Goal: Task Accomplishment & Management: Manage account settings

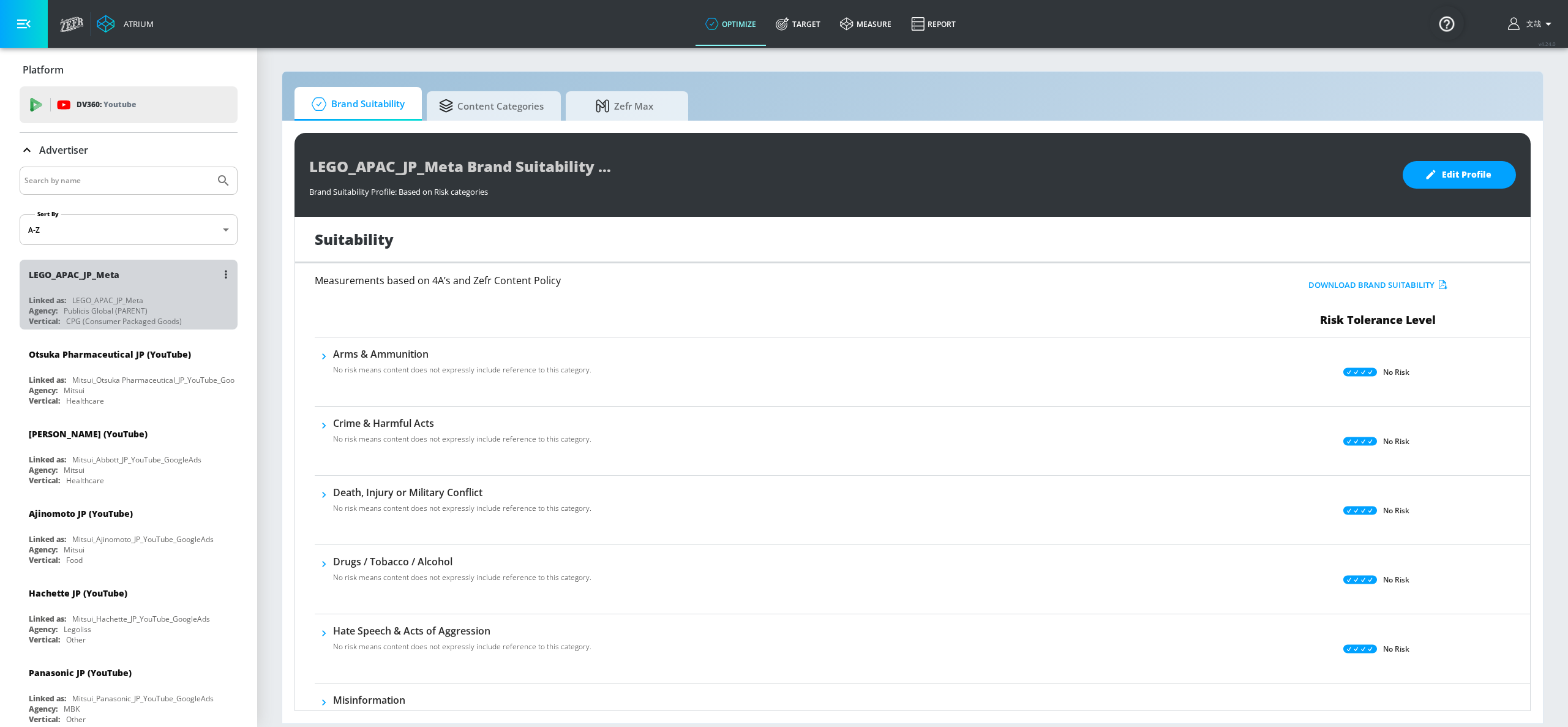
click at [139, 306] on div "Publicis Global (PARENT)" at bounding box center [105, 310] width 84 height 10
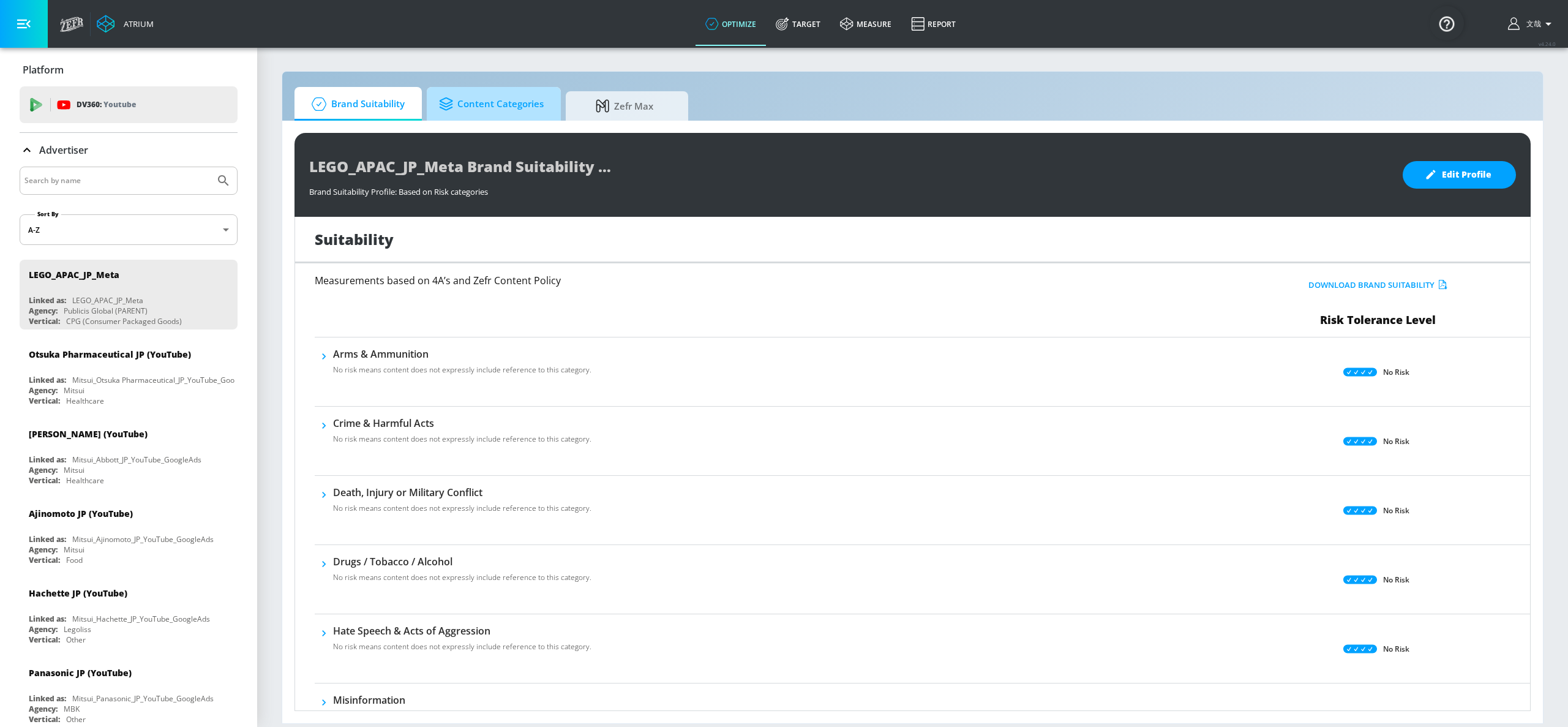
click at [492, 108] on span "Content Categories" at bounding box center [491, 104] width 104 height 29
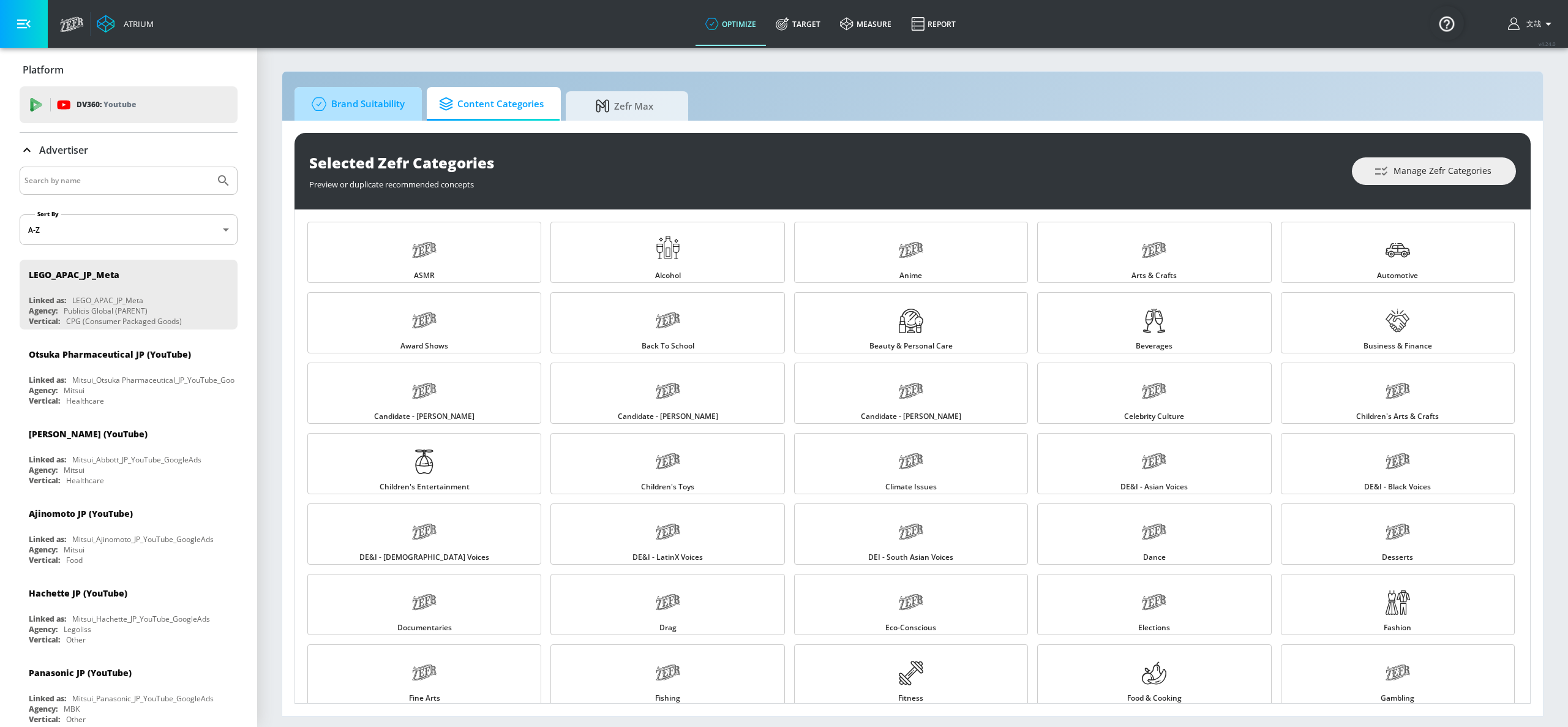
click at [385, 99] on span "Brand Suitability" at bounding box center [356, 104] width 98 height 29
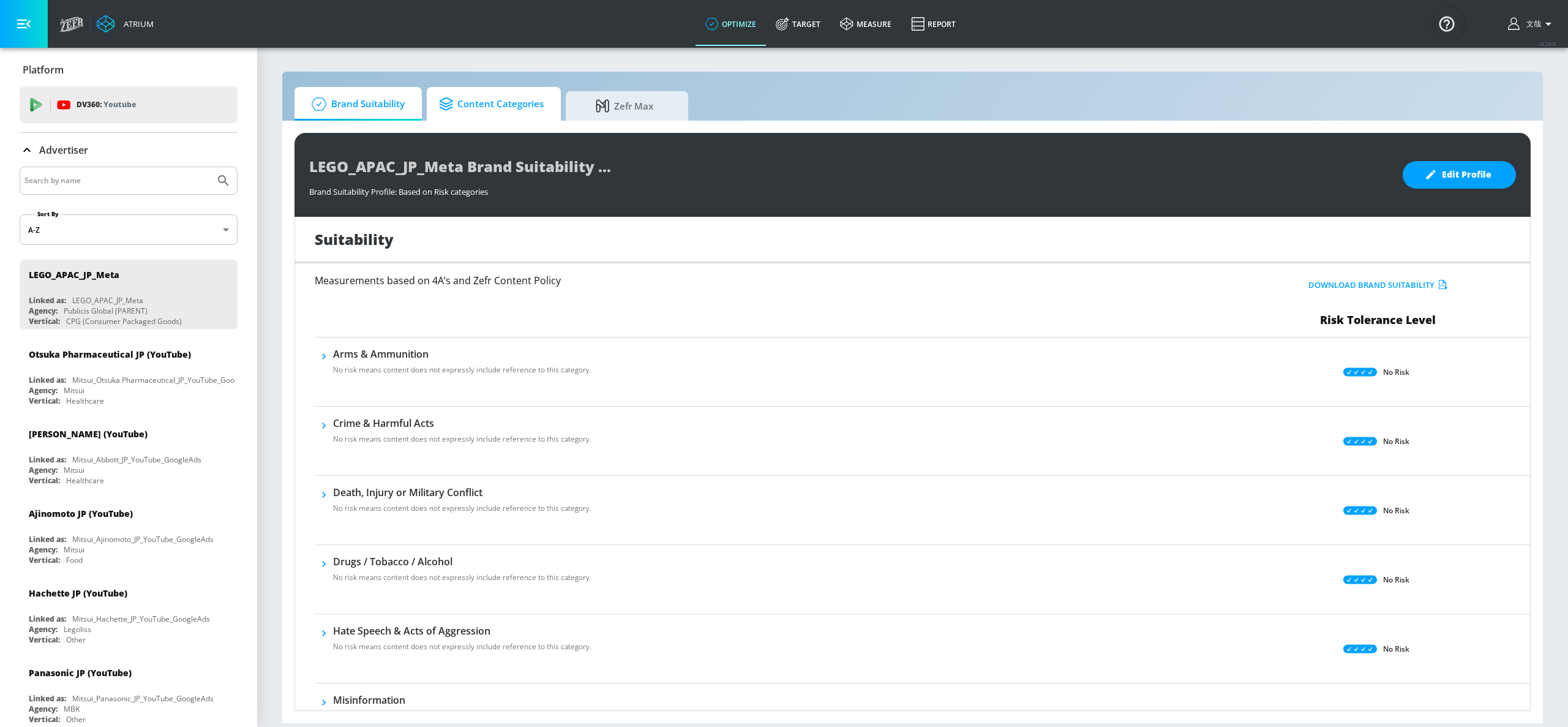
click at [488, 109] on span "Content Categories" at bounding box center [491, 104] width 104 height 29
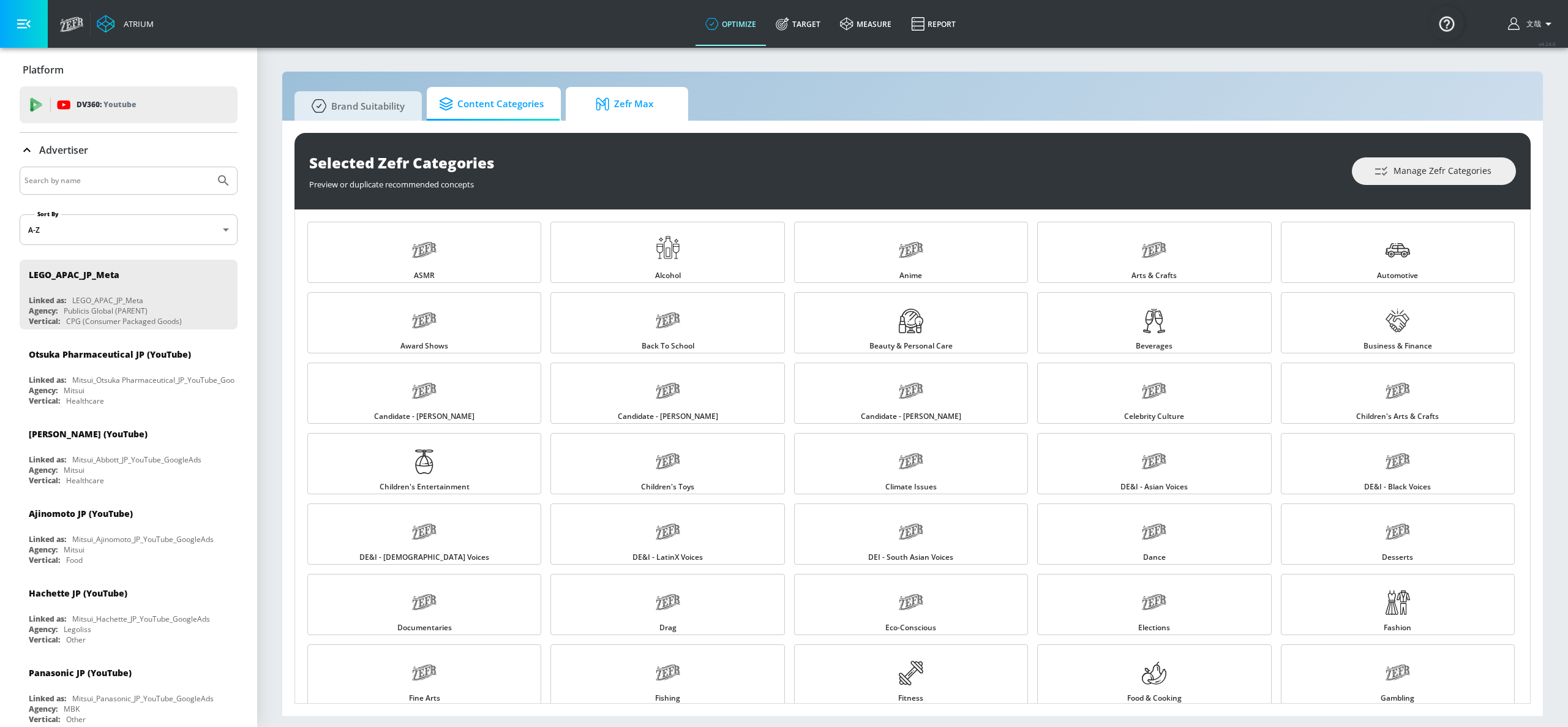
click at [617, 113] on span "Zefr Max" at bounding box center [624, 104] width 93 height 29
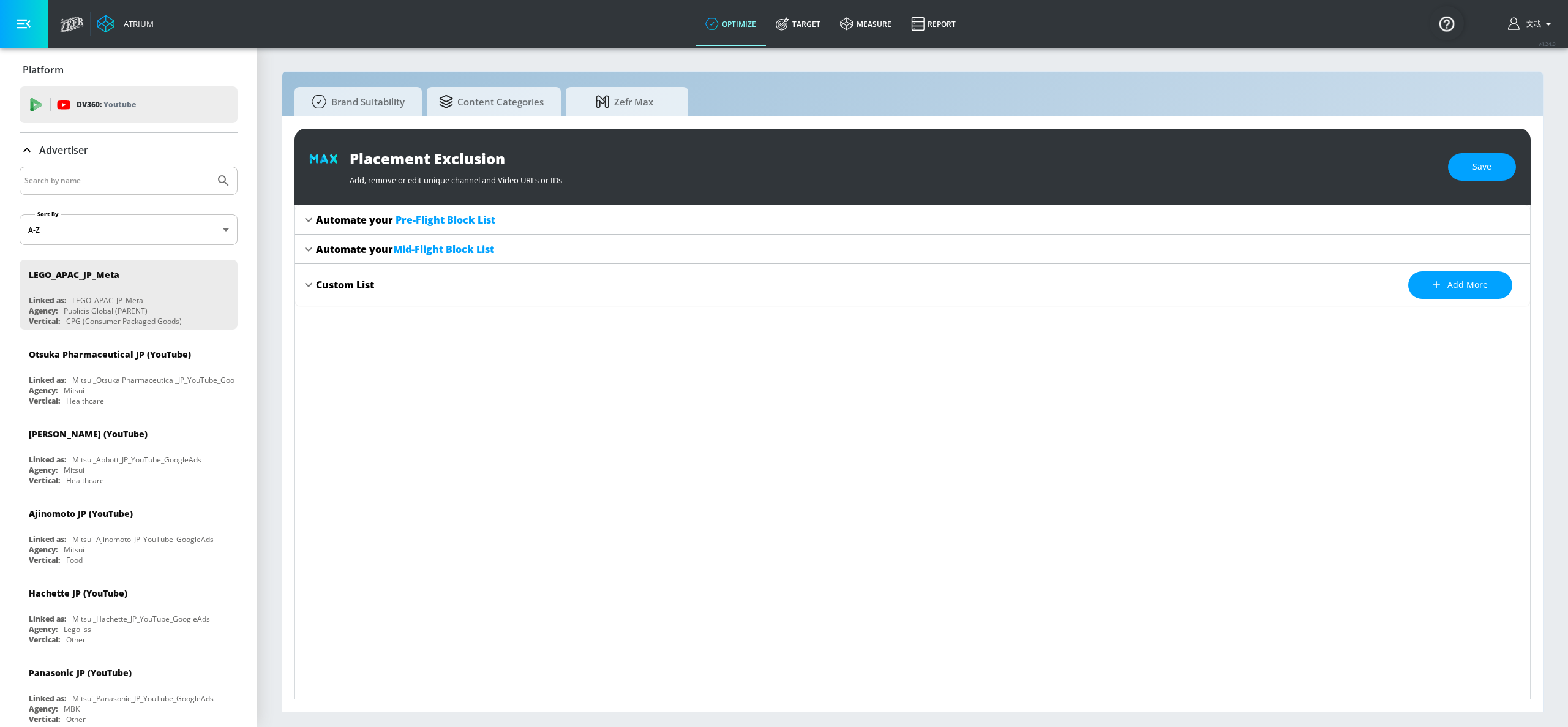
click at [313, 287] on icon at bounding box center [308, 284] width 15 height 15
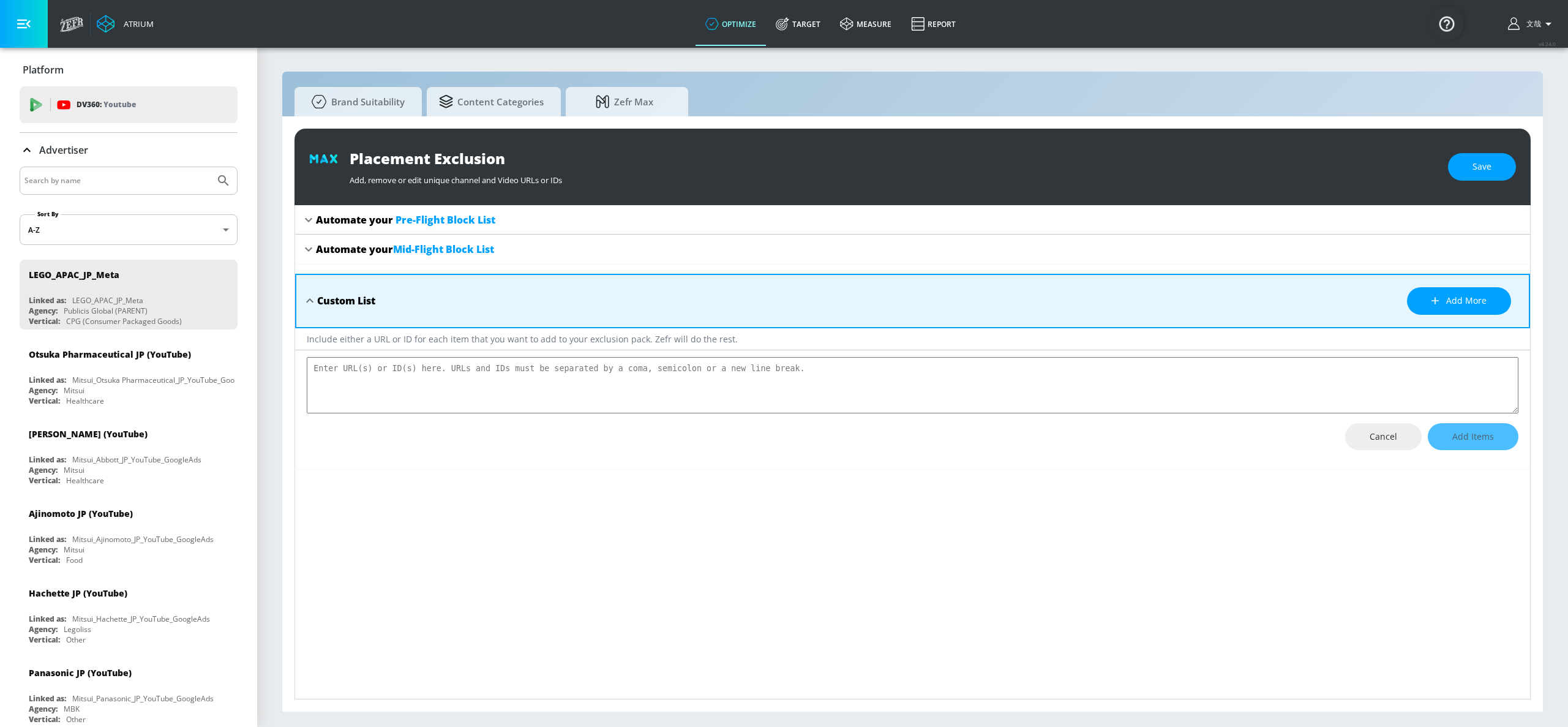
click at [318, 249] on div "Automate your Mid-Flight Block List" at bounding box center [404, 250] width 178 height 14
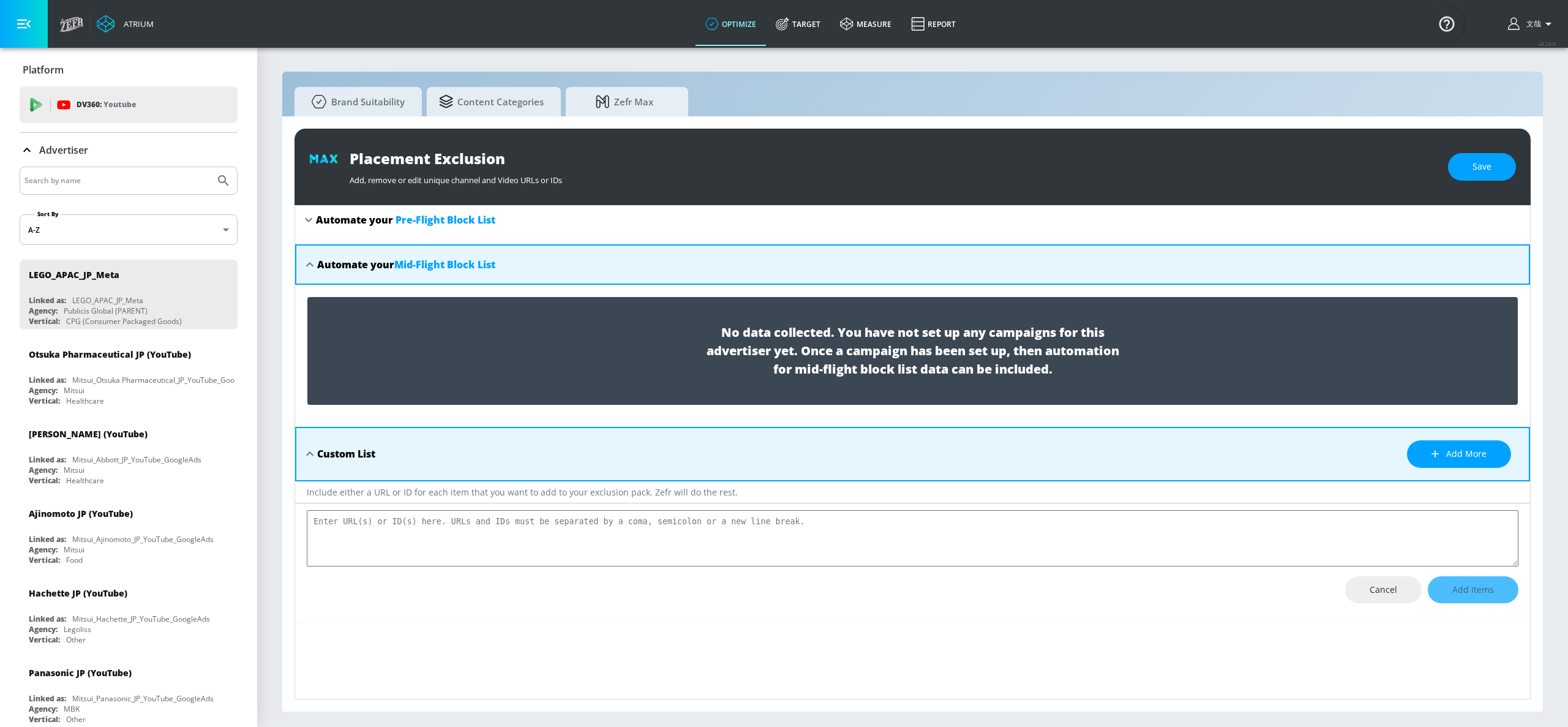
click at [314, 215] on icon at bounding box center [308, 219] width 15 height 15
type textarea "x"
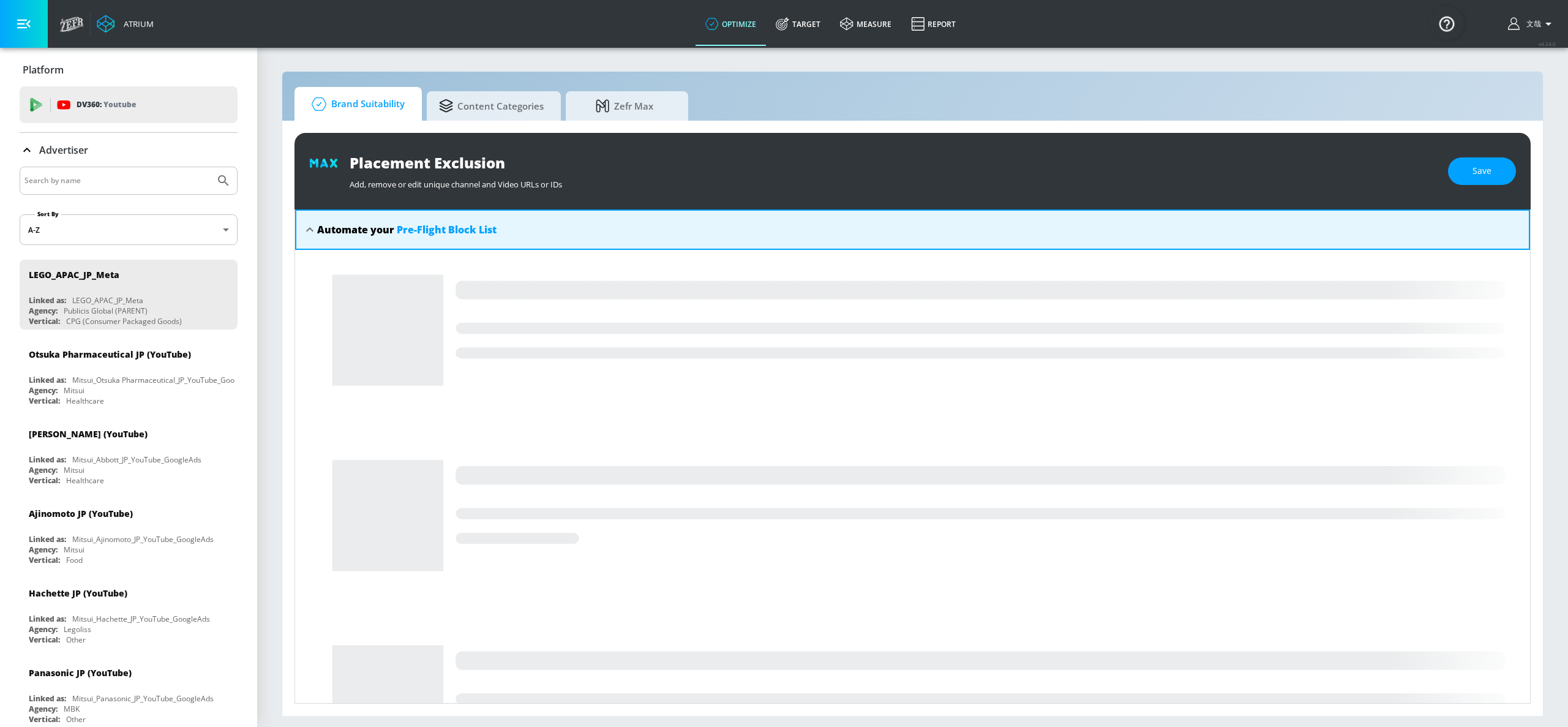
click at [370, 101] on span "Brand Suitability" at bounding box center [356, 104] width 98 height 29
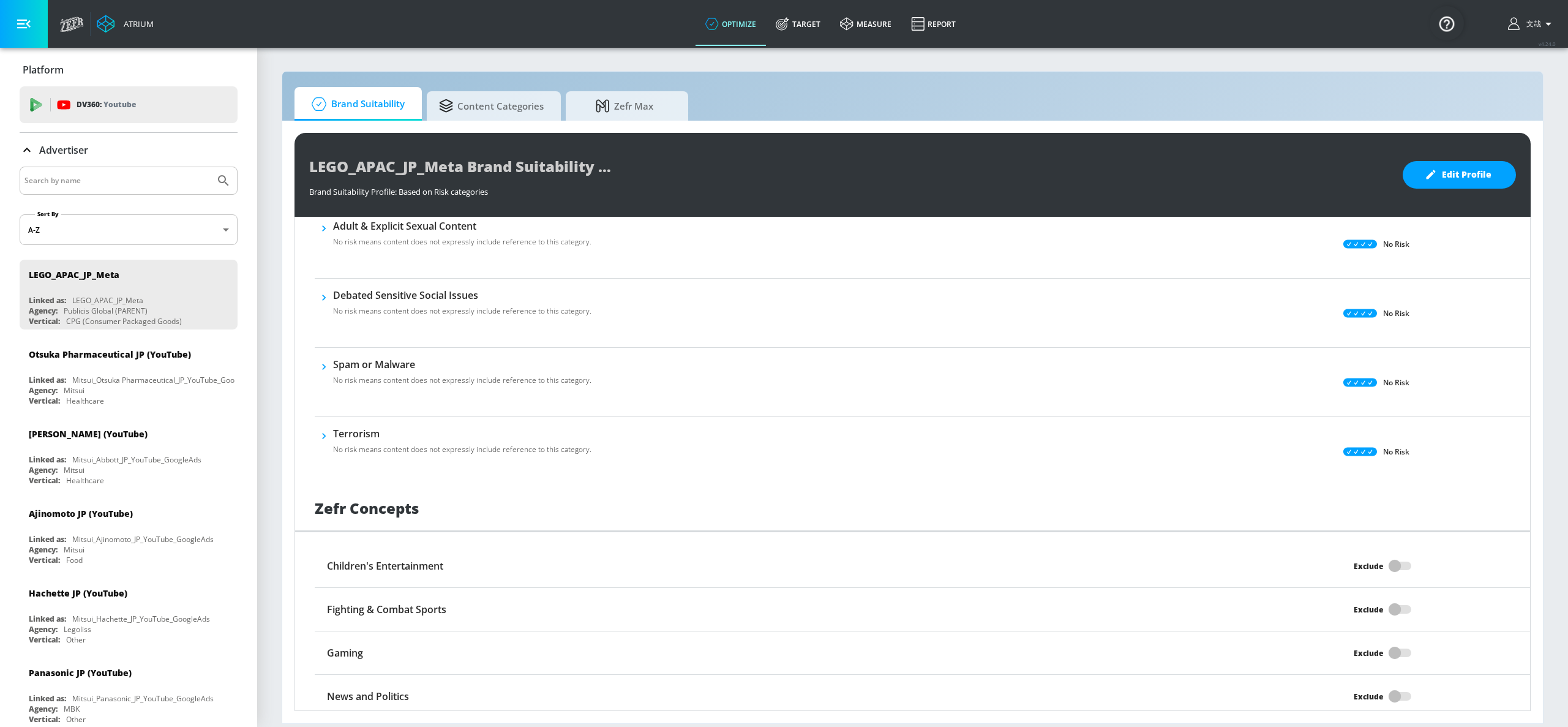
scroll to position [592, 0]
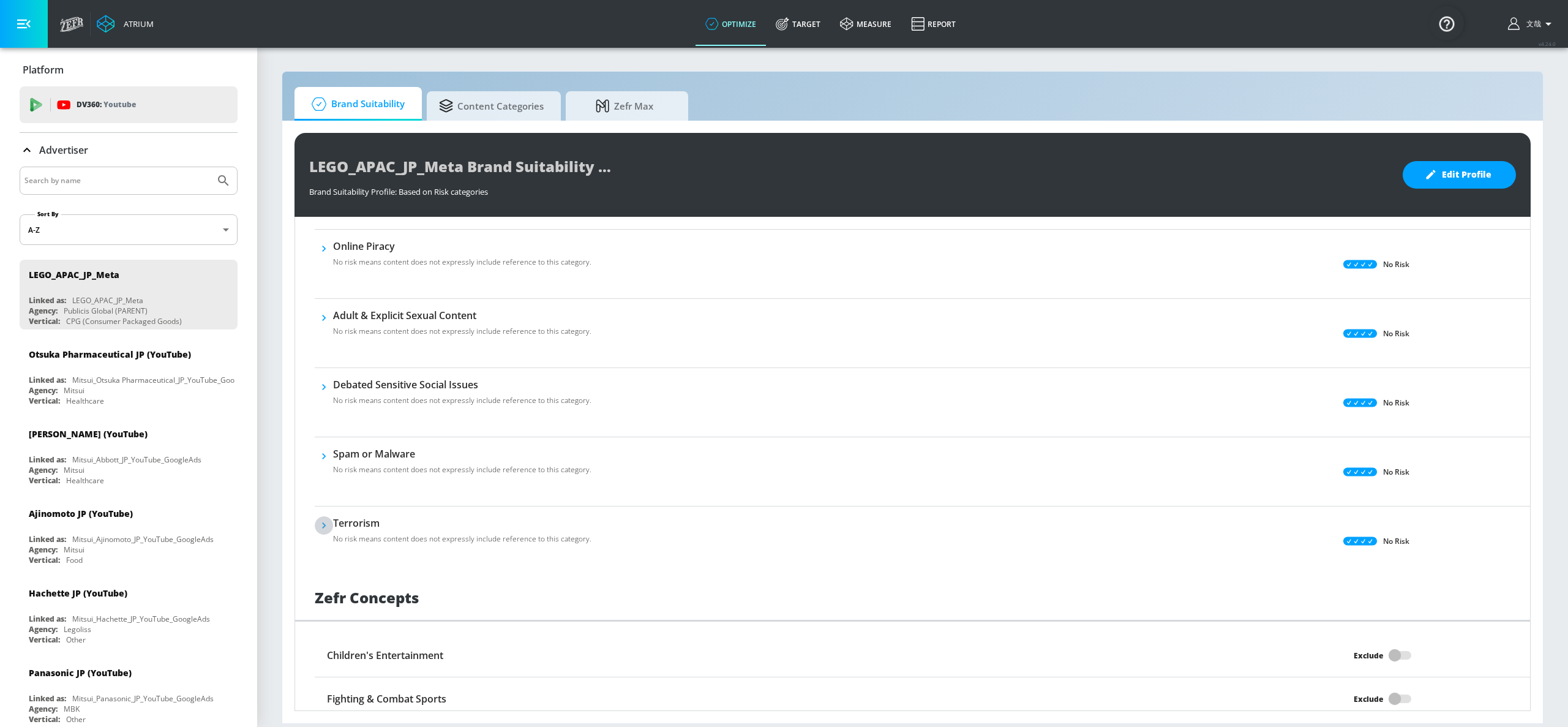
click at [327, 528] on icon "button" at bounding box center [324, 525] width 12 height 12
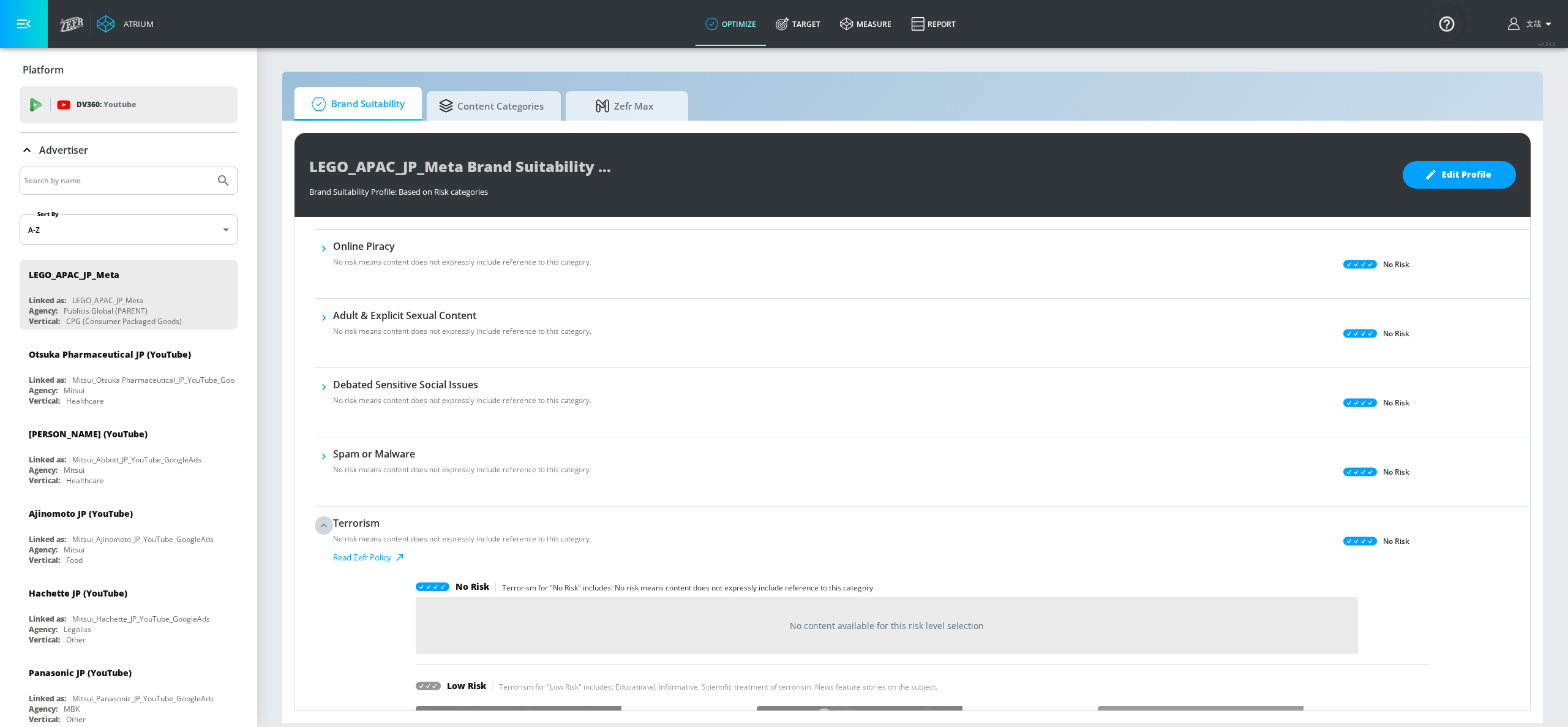
click at [327, 528] on icon "button" at bounding box center [324, 525] width 12 height 12
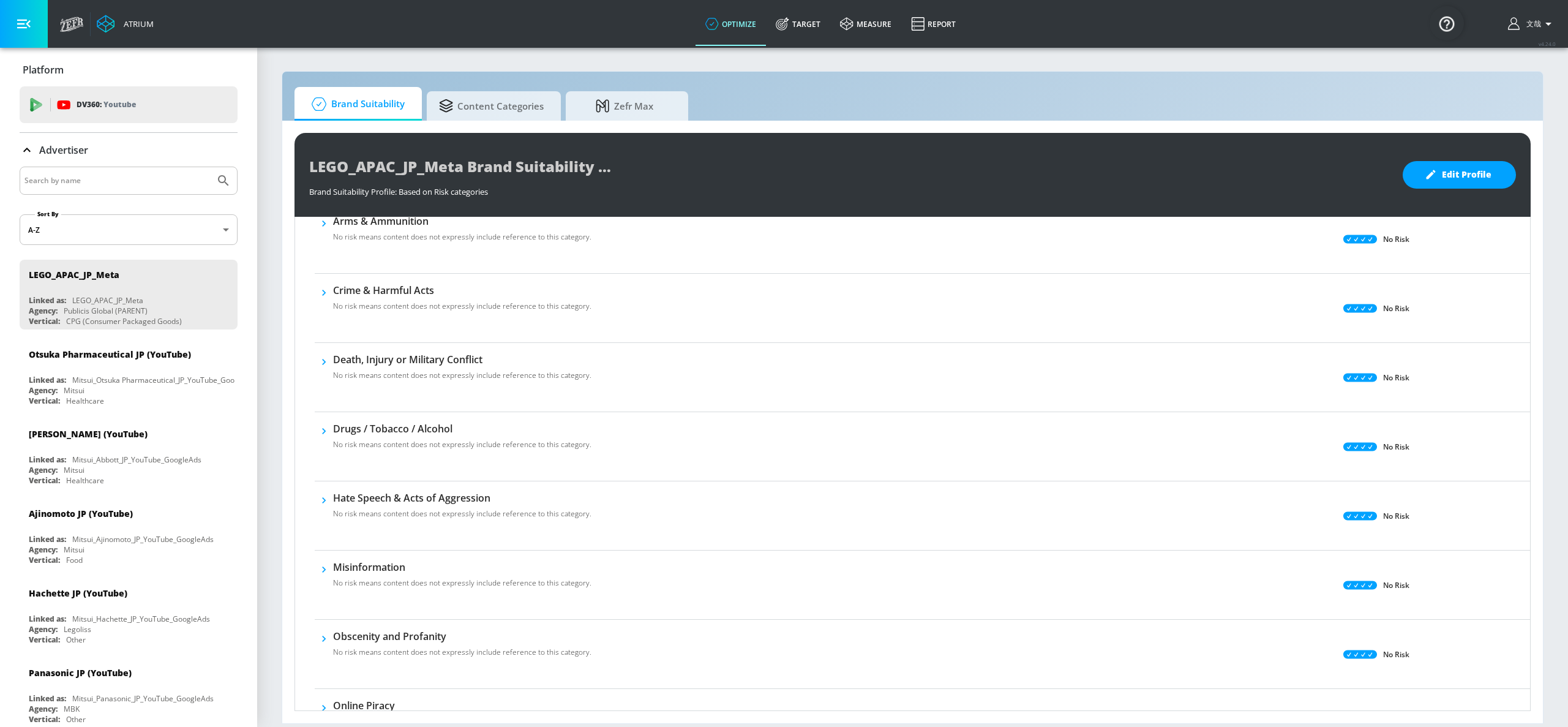
scroll to position [0, 0]
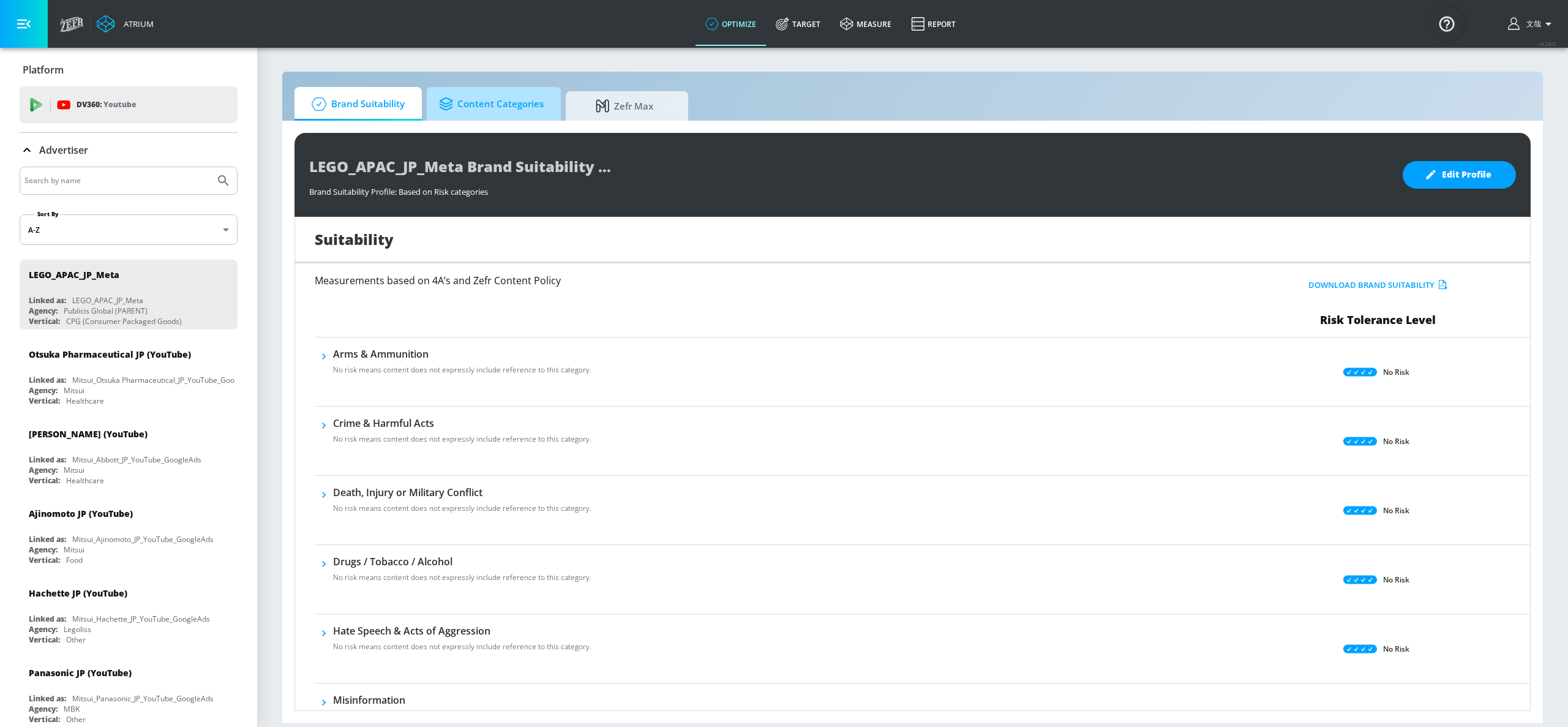
click at [462, 106] on span "Content Categories" at bounding box center [491, 104] width 104 height 29
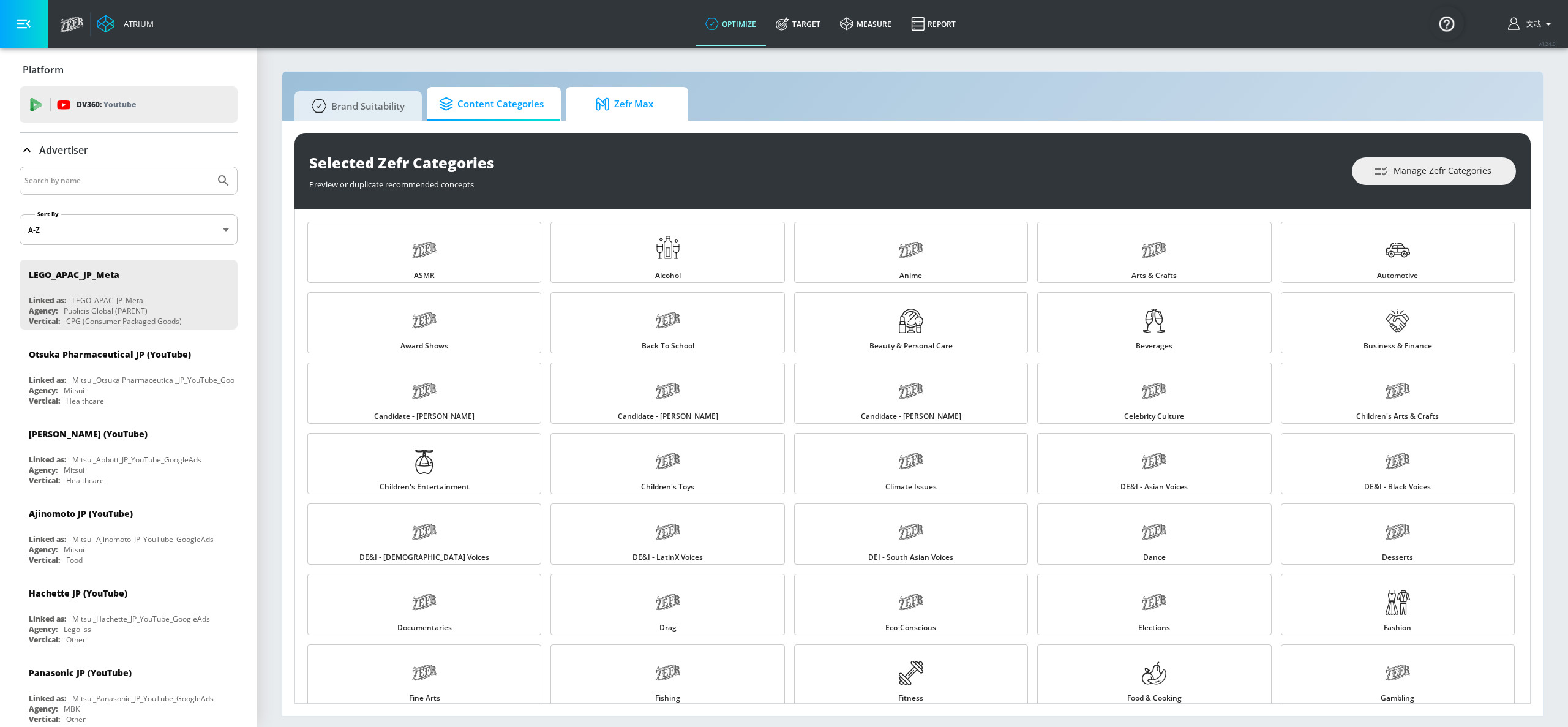
click at [639, 102] on span "Zefr Max" at bounding box center [624, 104] width 93 height 29
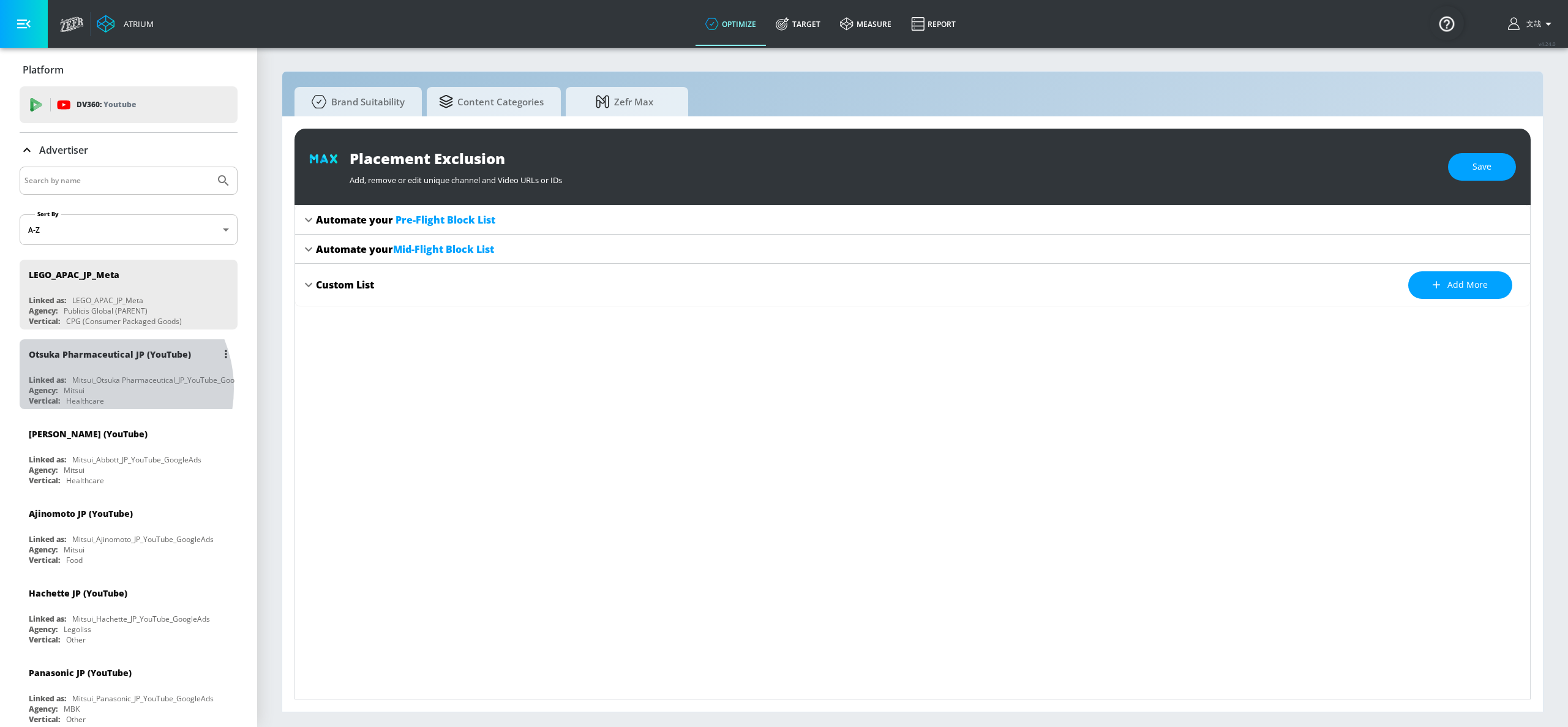
click at [101, 388] on div "Agency: Mitsui" at bounding box center [132, 390] width 206 height 10
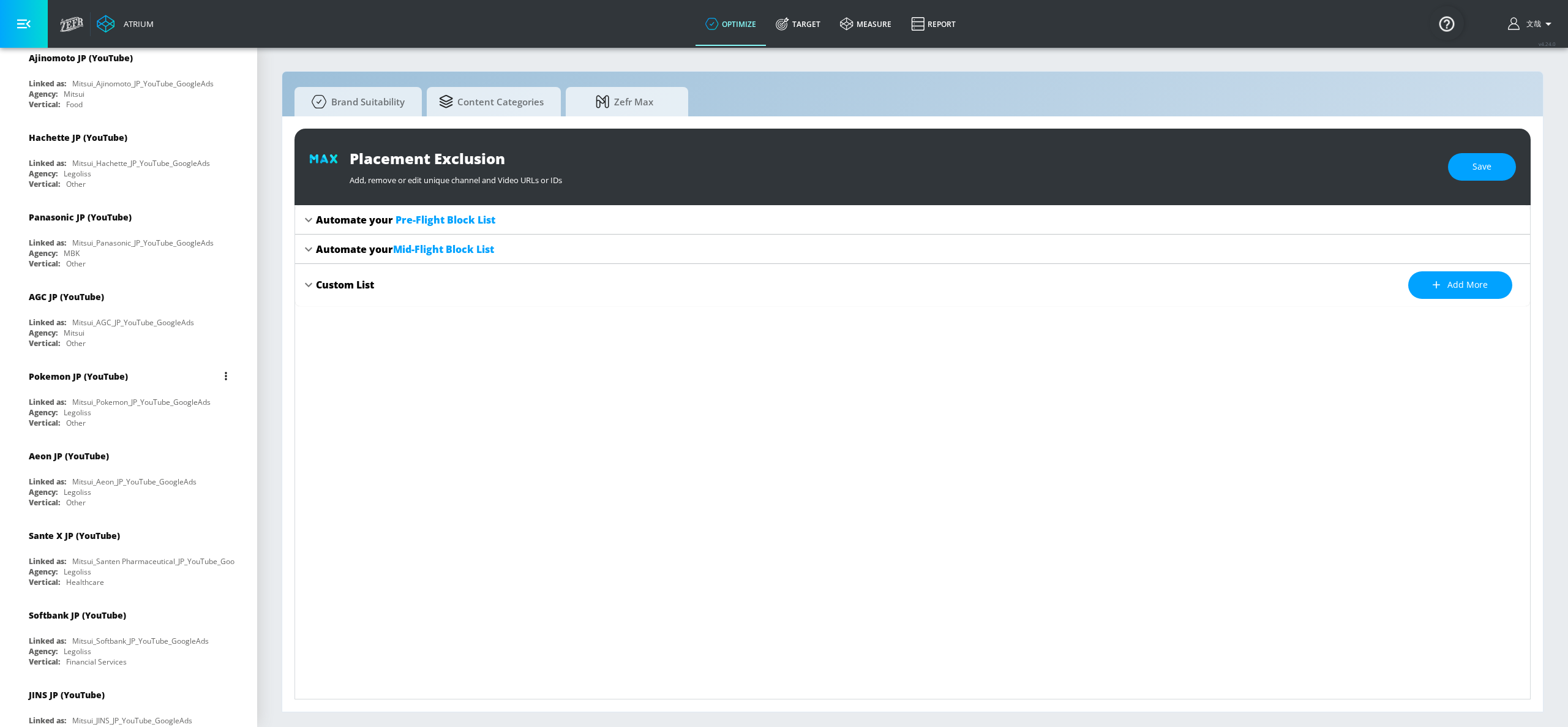
scroll to position [551, 0]
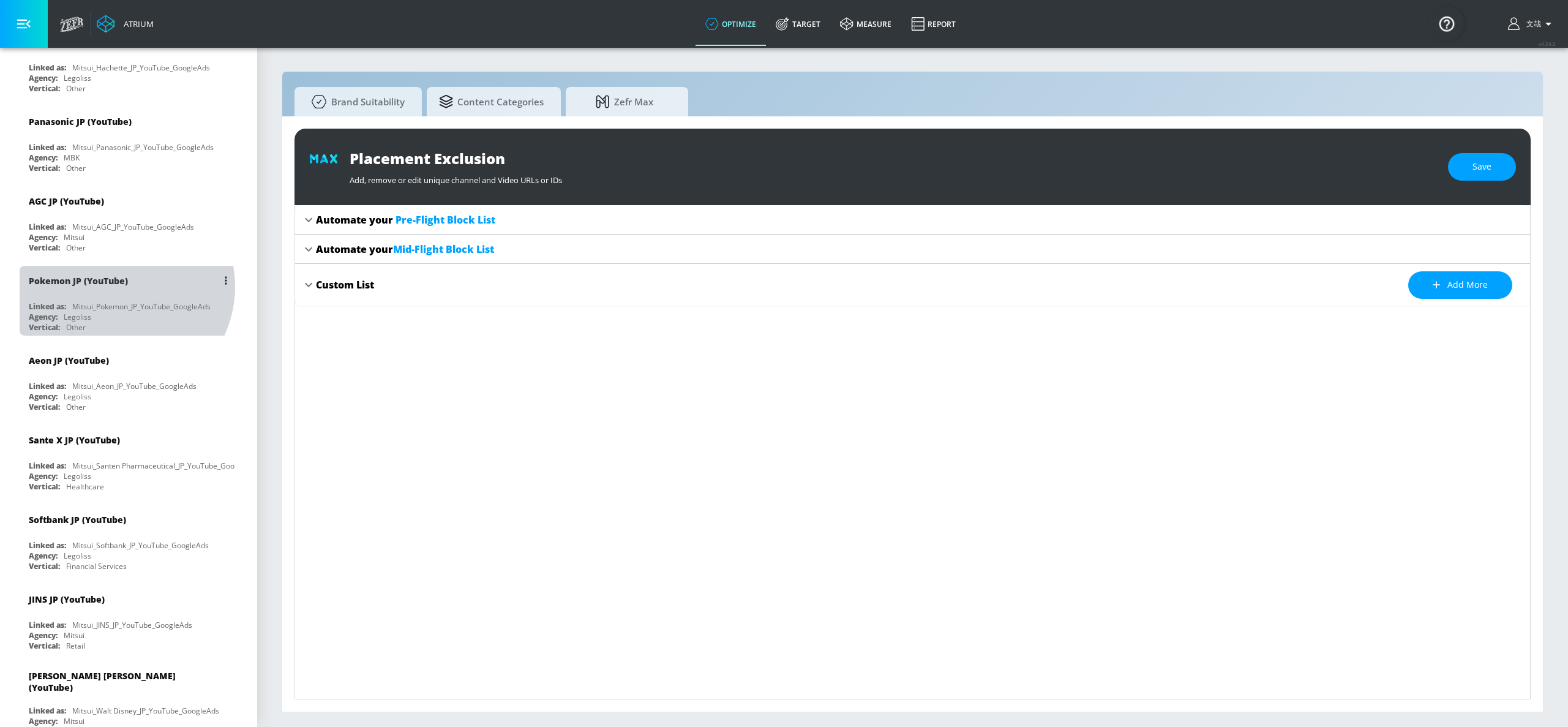
click at [118, 287] on div "Pokemon JP (YouTube)" at bounding box center [132, 281] width 206 height 29
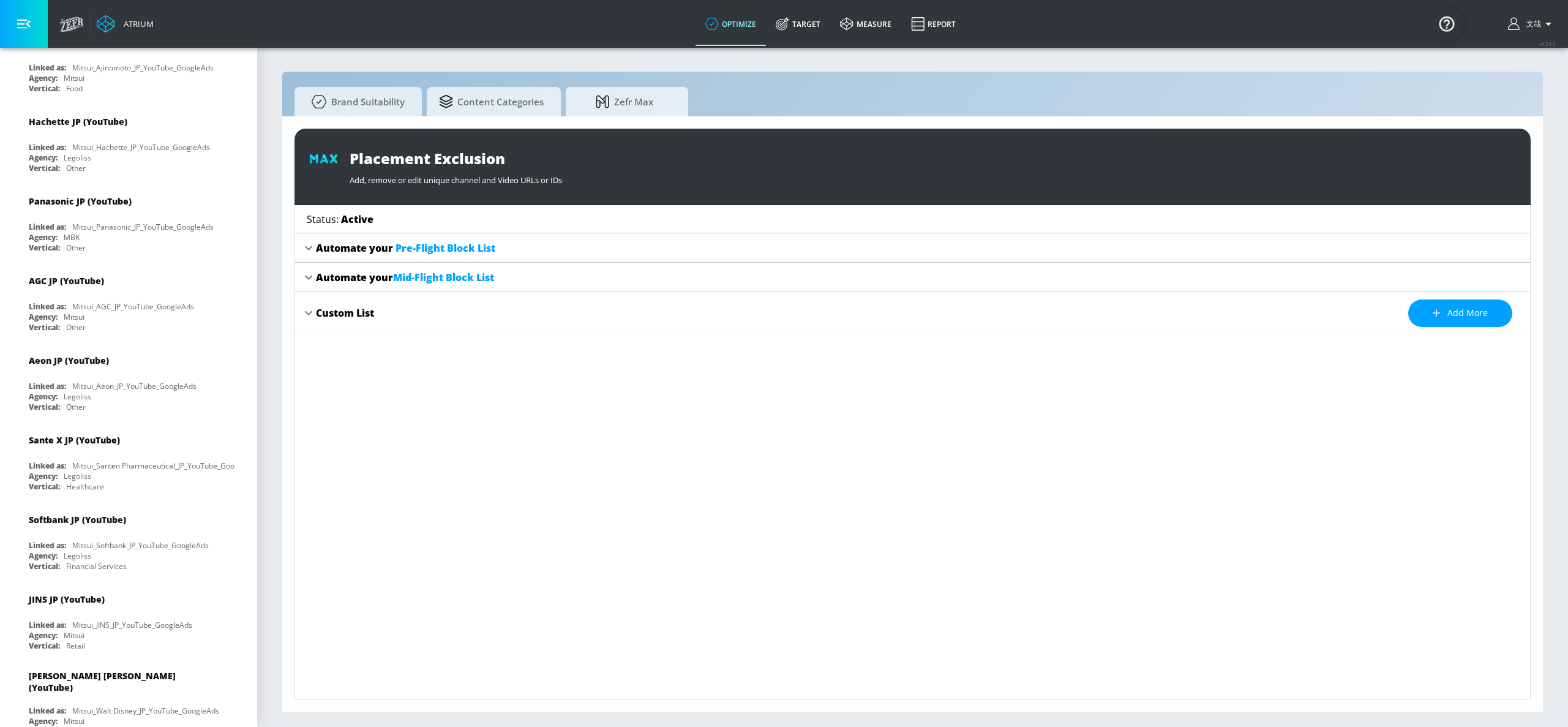
click at [309, 245] on icon at bounding box center [308, 247] width 15 height 15
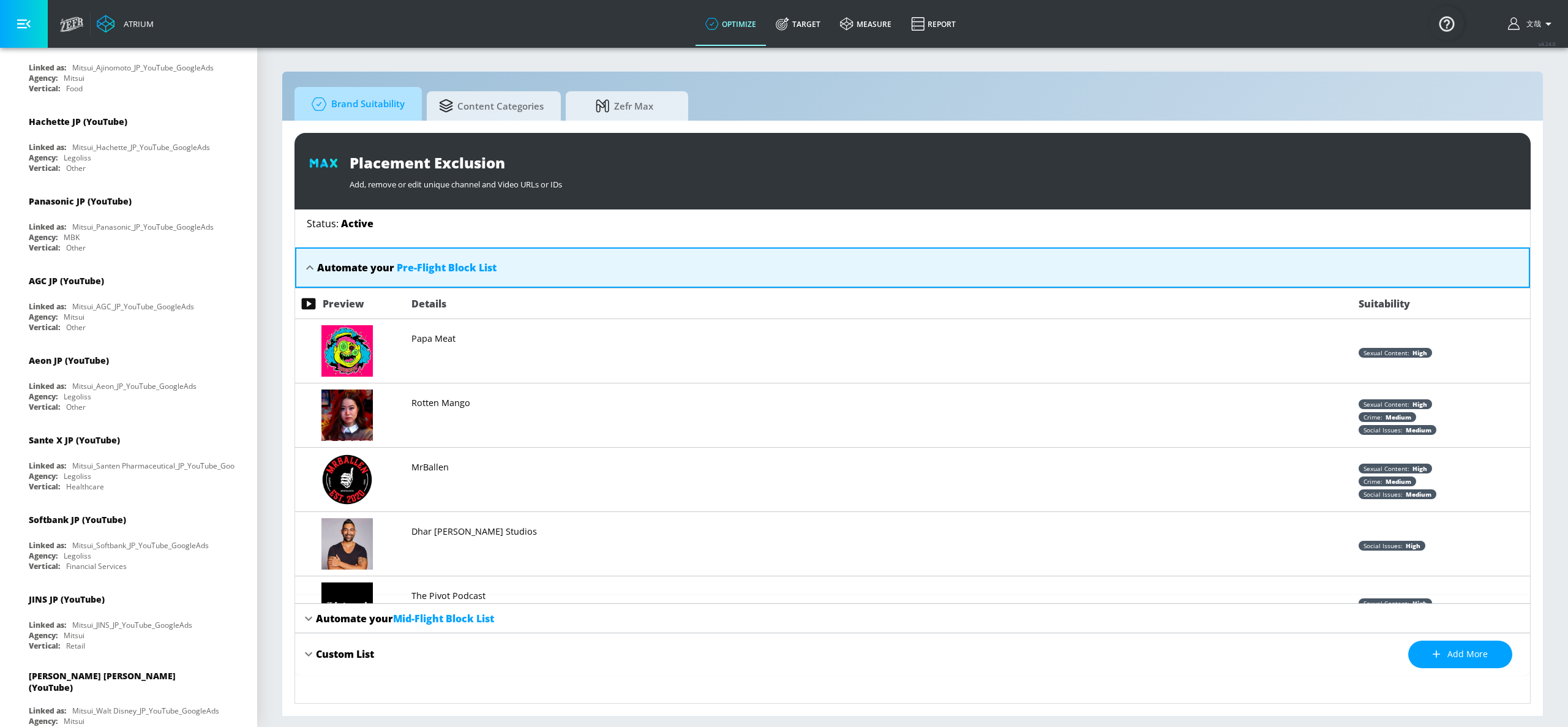
click at [340, 111] on span "Brand Suitability" at bounding box center [356, 104] width 98 height 29
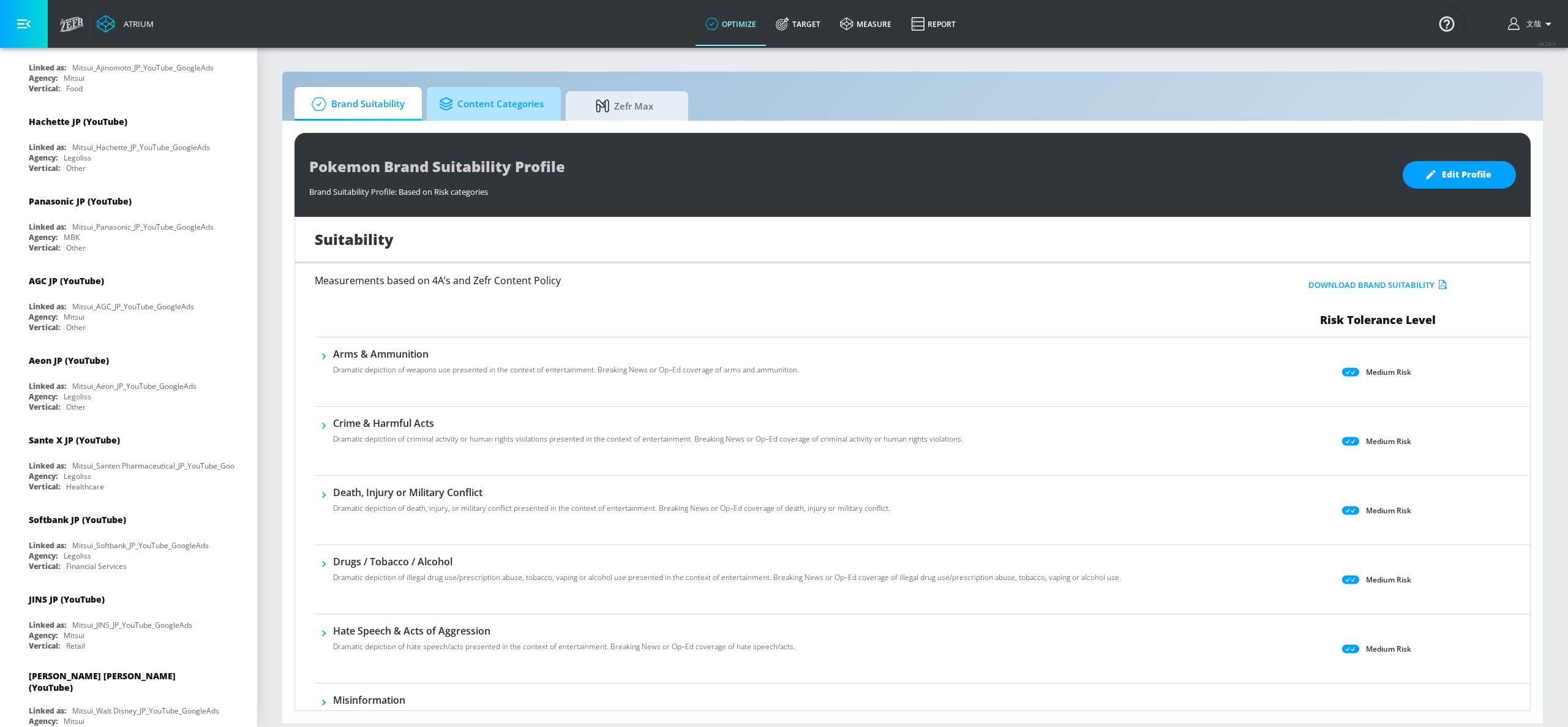
click at [491, 118] on link "Content Categories" at bounding box center [493, 103] width 134 height 33
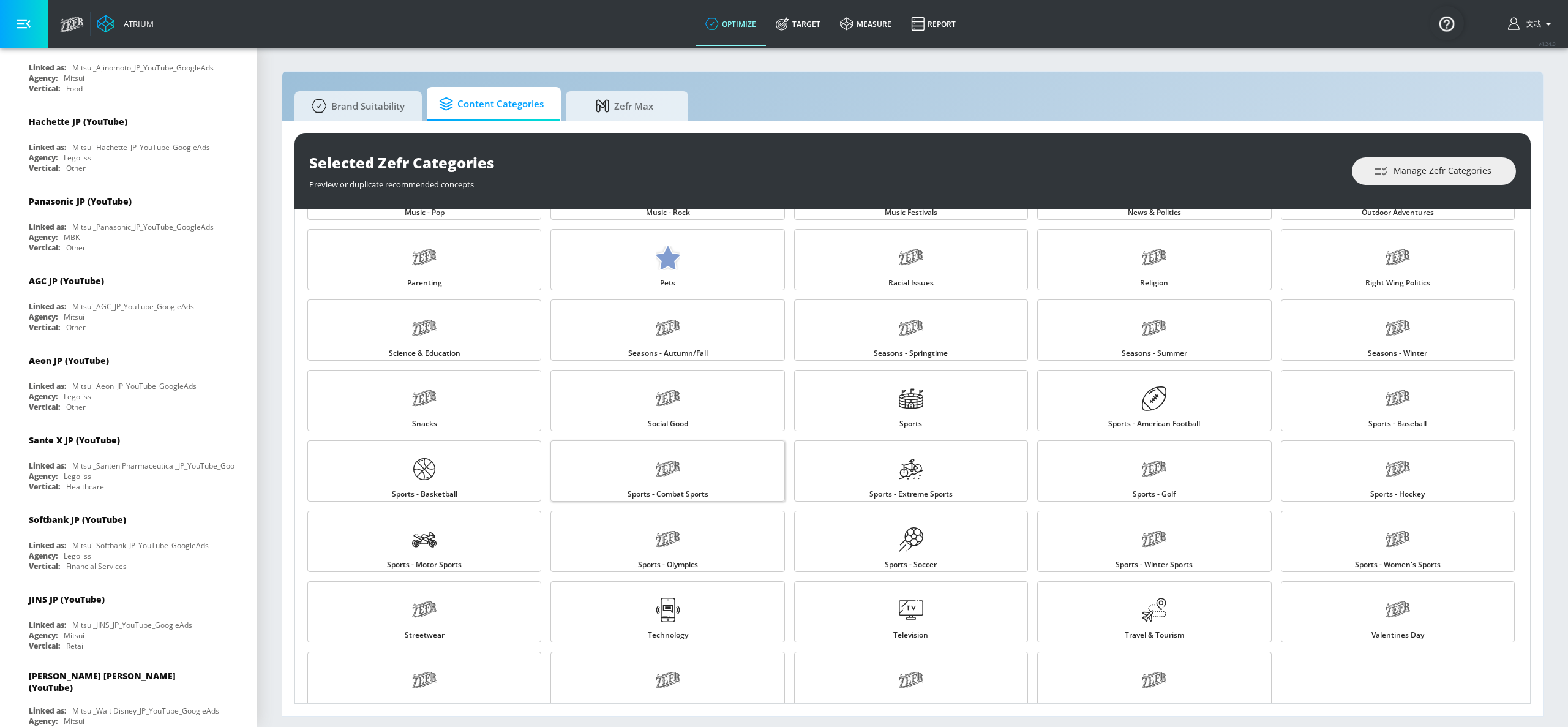
scroll to position [1074, 0]
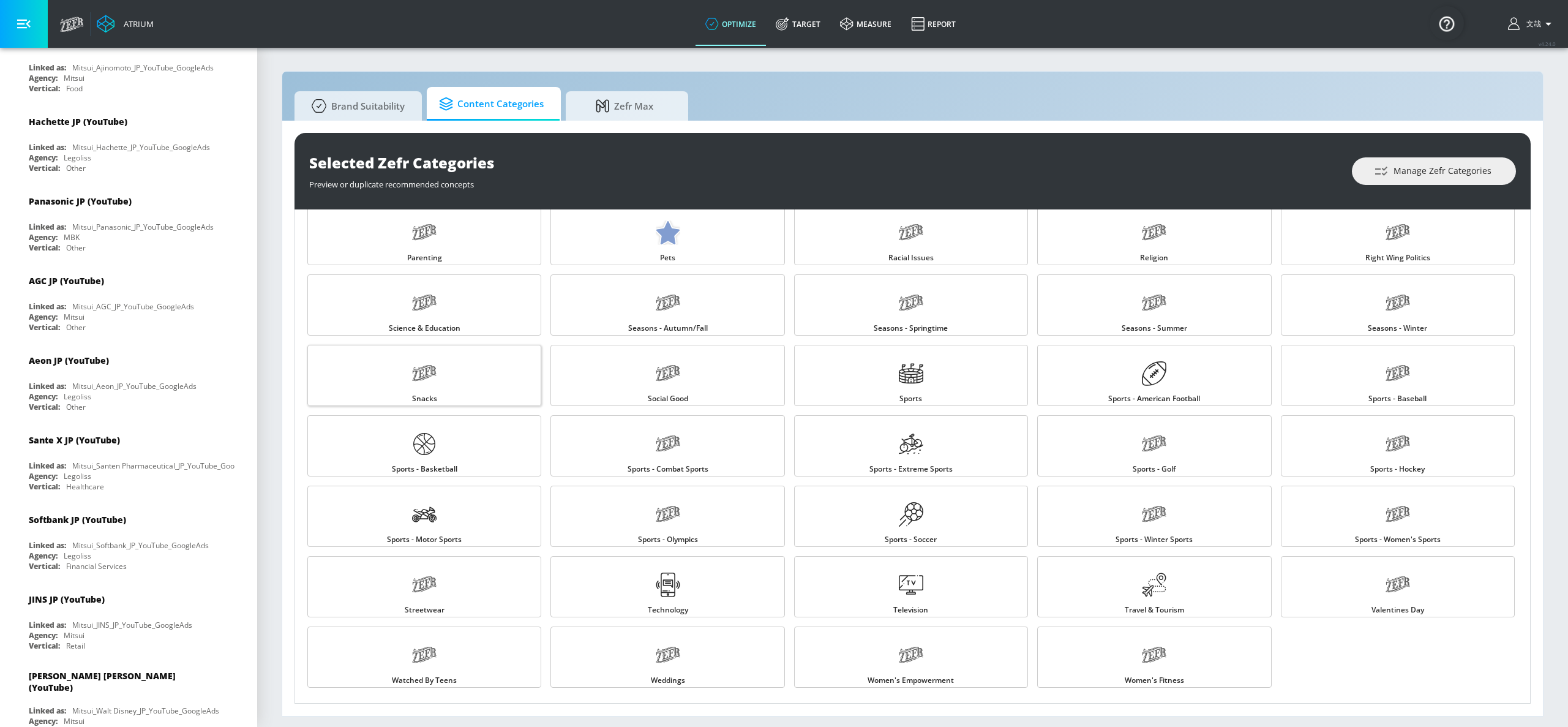
click at [443, 375] on link "Snacks" at bounding box center [424, 375] width 234 height 62
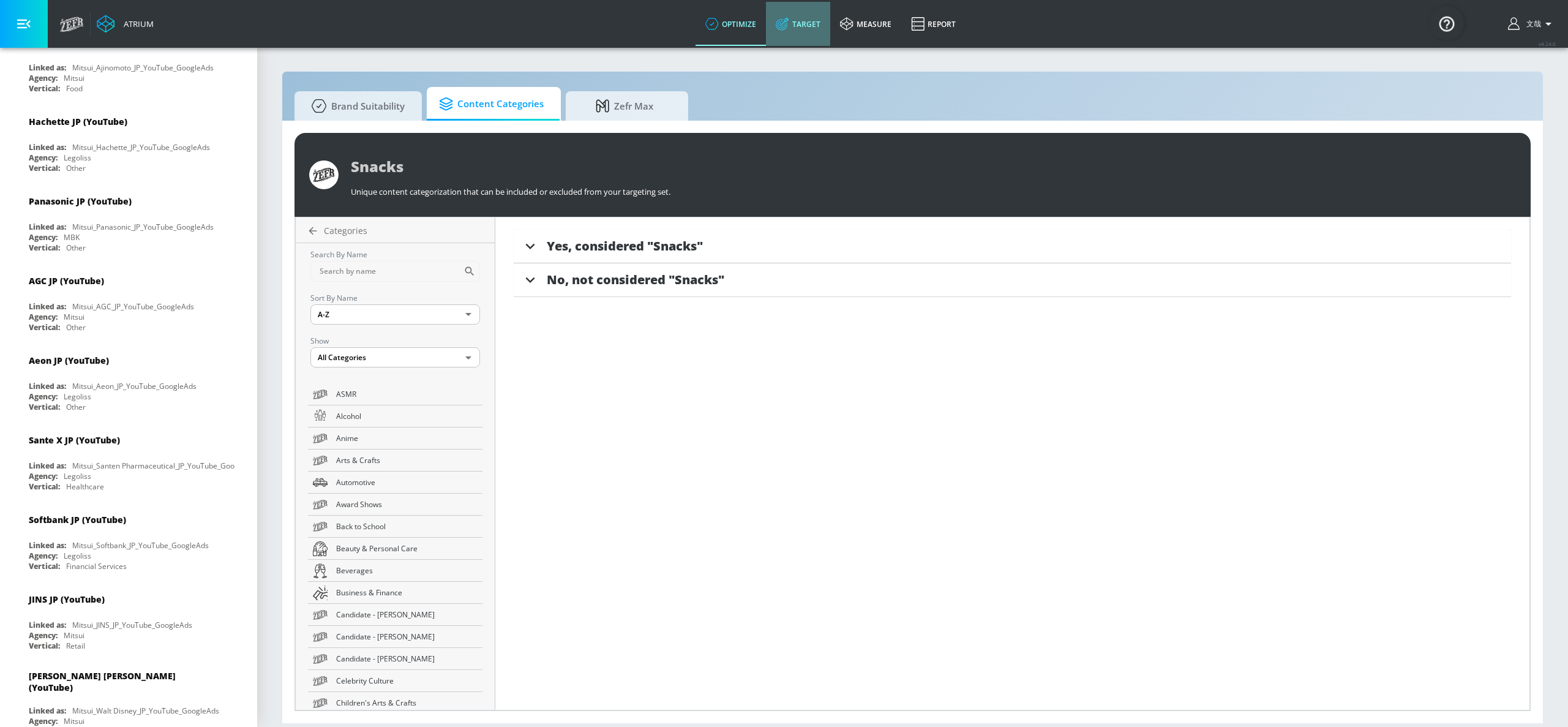
click at [810, 27] on link "Target" at bounding box center [798, 24] width 64 height 44
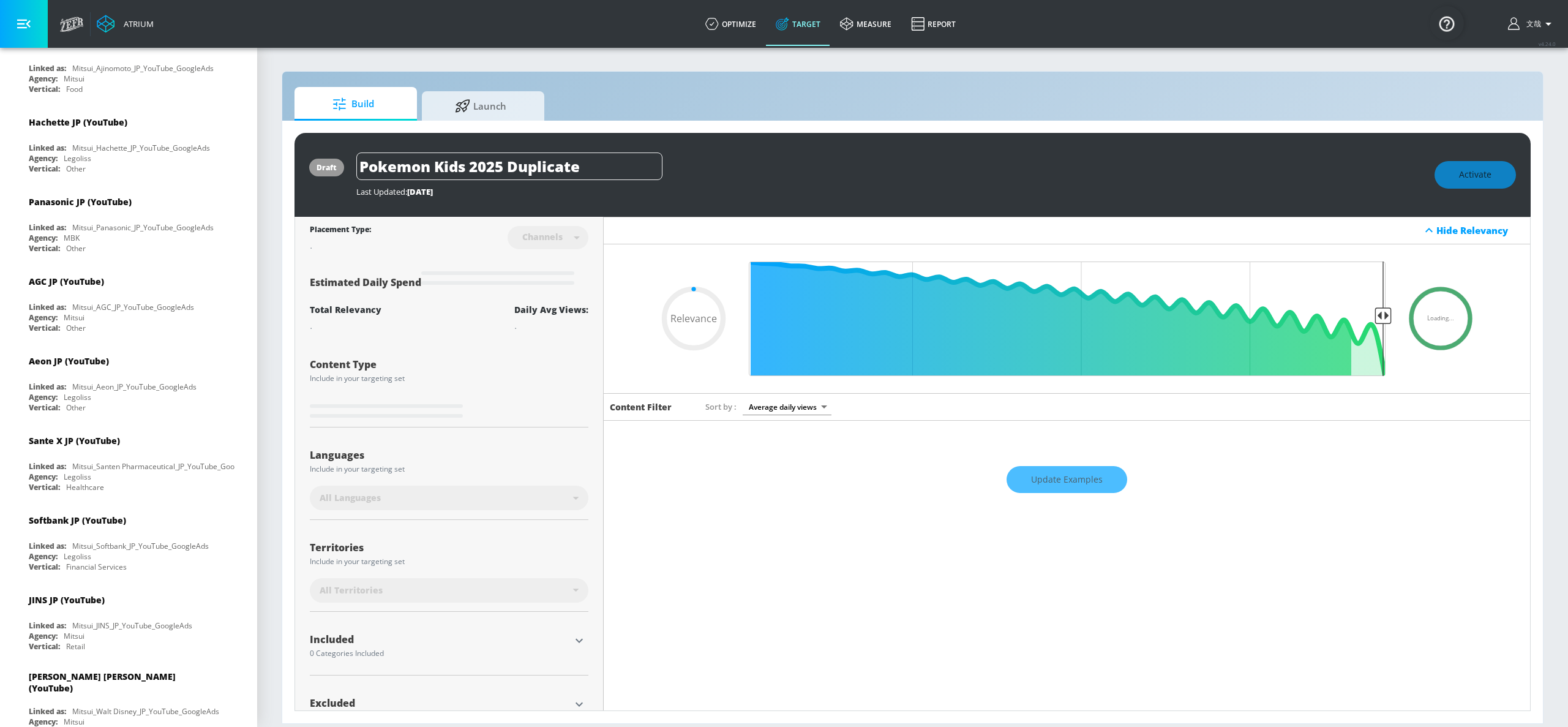
type input "0.5"
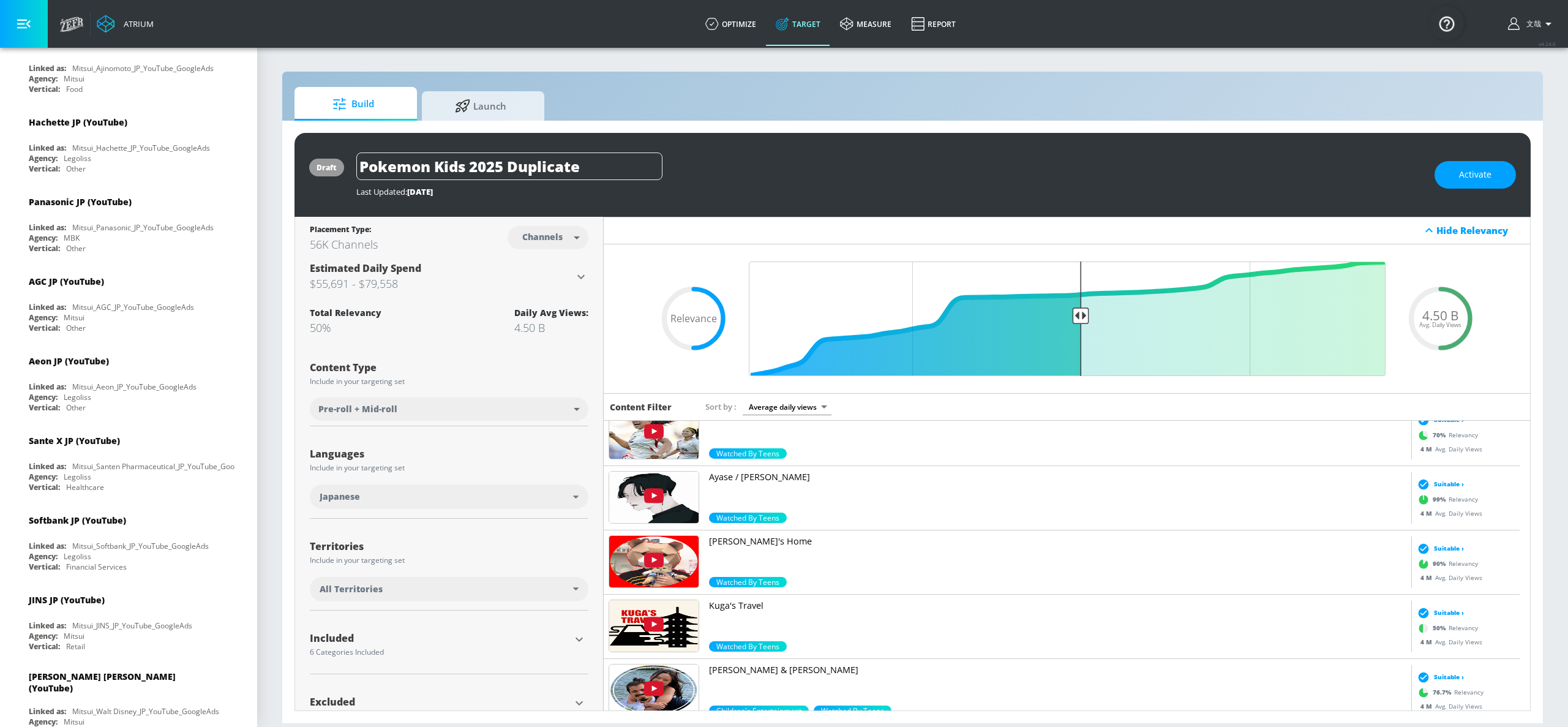
scroll to position [5420, 0]
